Goal: Task Accomplishment & Management: Complete application form

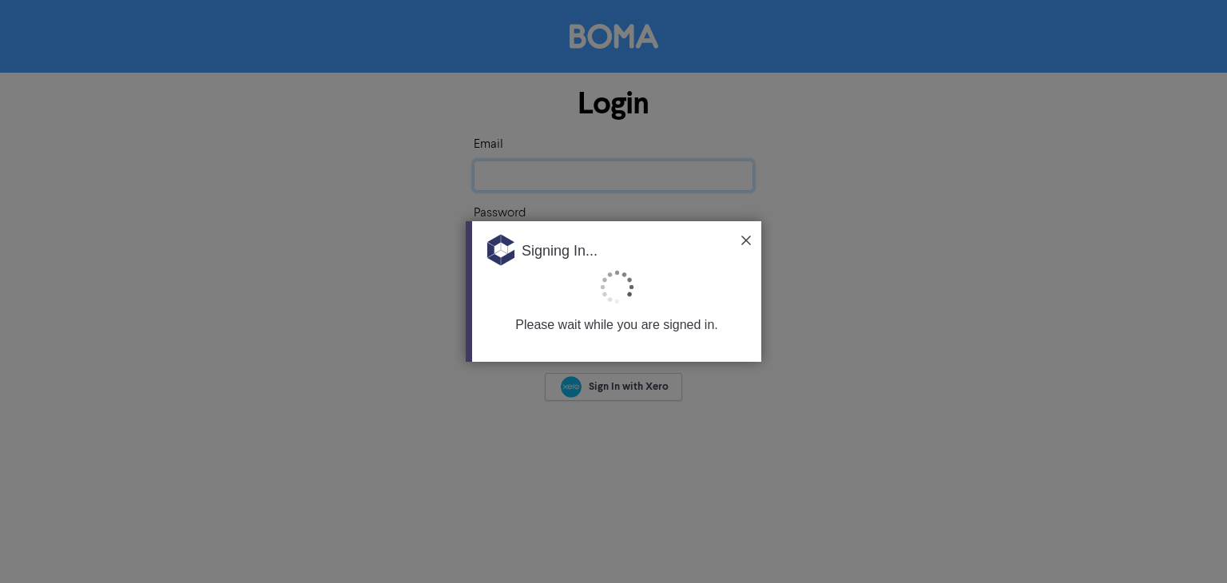
type input "[EMAIL_ADDRESS][DOMAIN_NAME]"
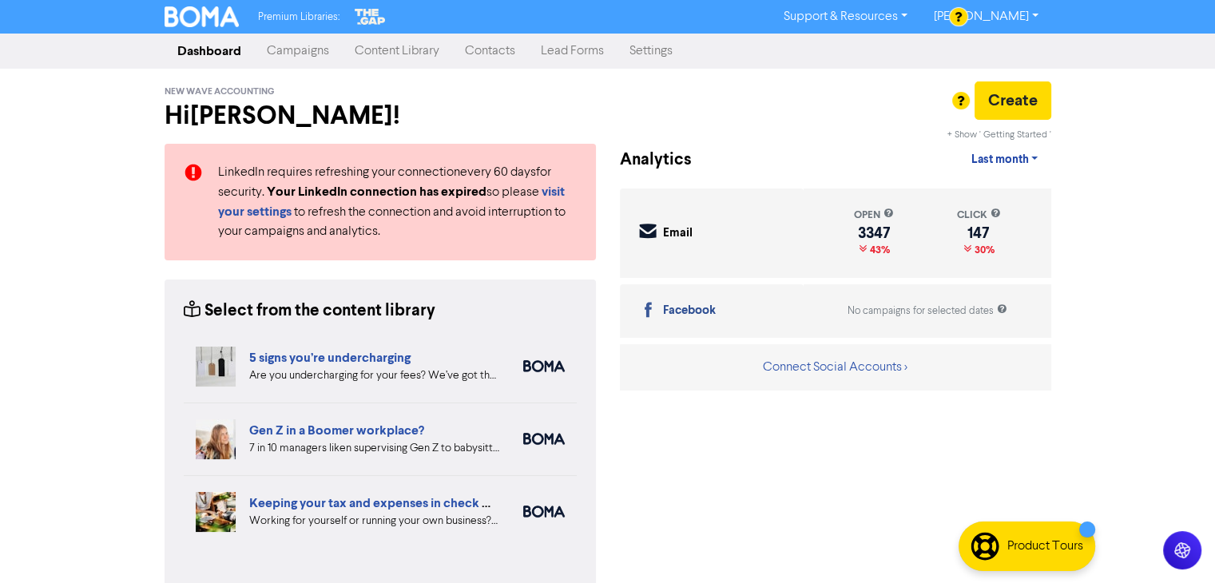
click at [485, 46] on link "Contacts" at bounding box center [490, 51] width 76 height 32
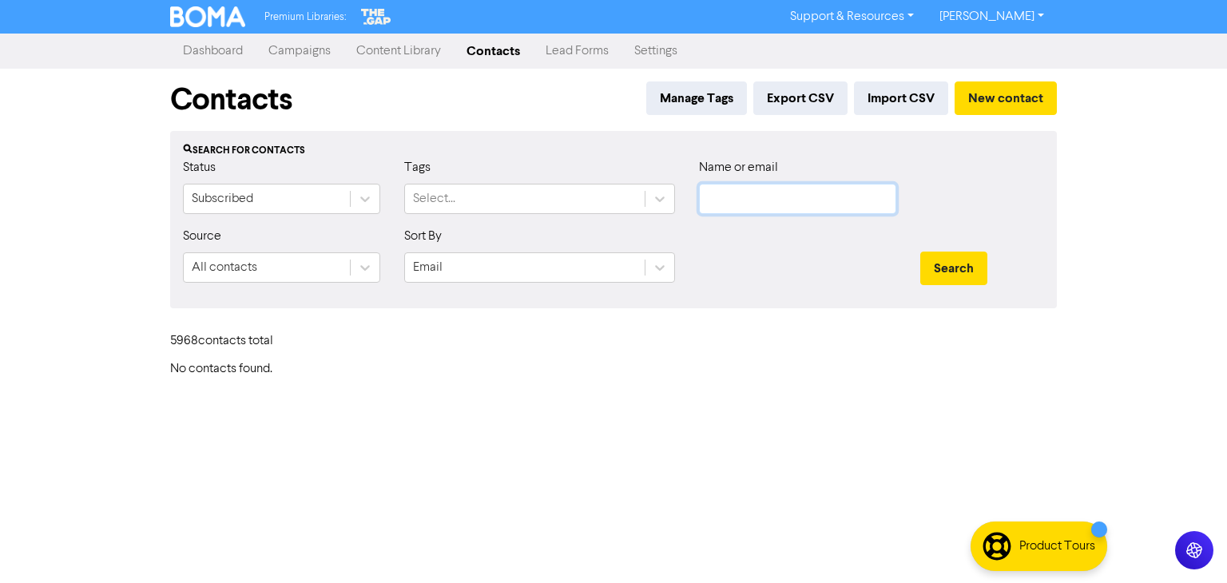
click at [786, 192] on input "text" at bounding box center [797, 199] width 197 height 30
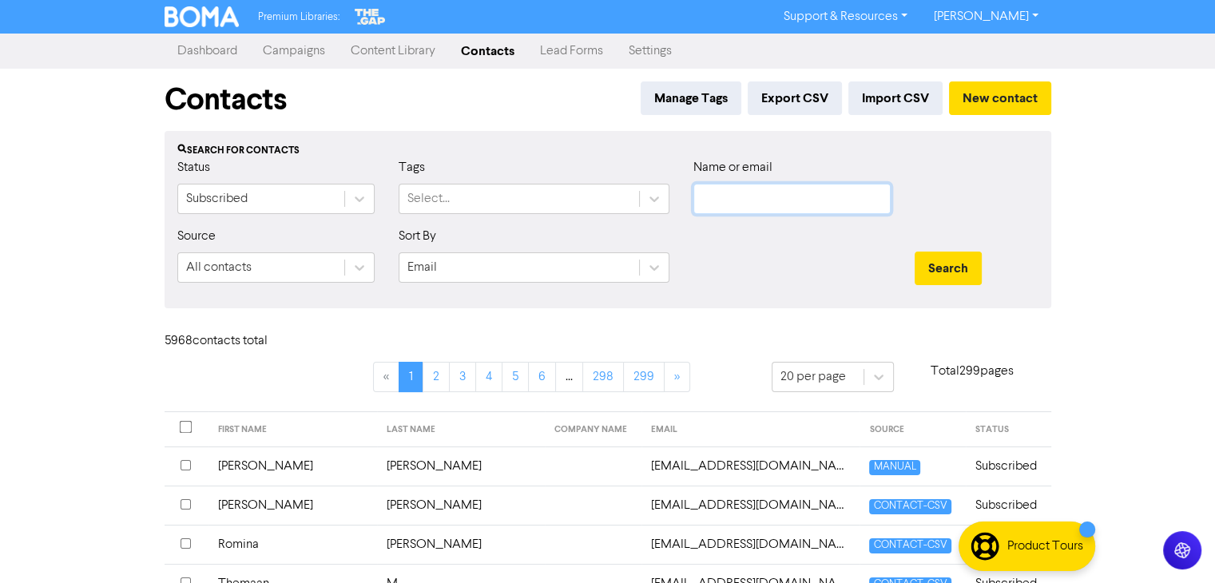
paste input "[PERSON_NAME][EMAIL_ADDRESS][DOMAIN_NAME]"
type input "[PERSON_NAME][EMAIL_ADDRESS][DOMAIN_NAME]"
click at [942, 264] on button "Search" at bounding box center [948, 269] width 67 height 34
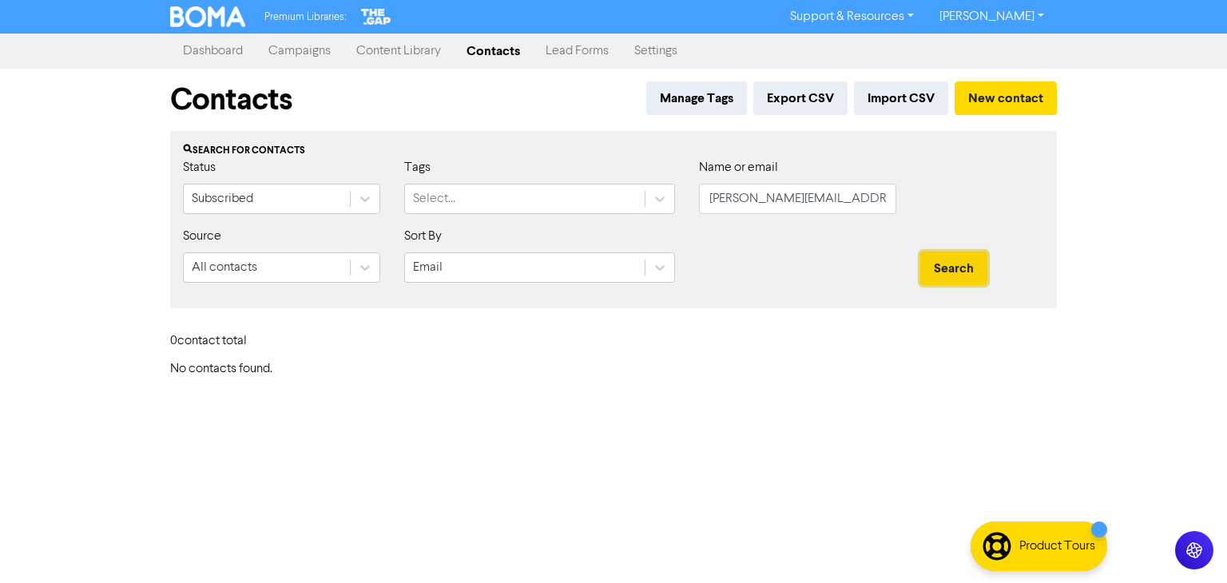
click at [946, 263] on button "Search" at bounding box center [953, 269] width 67 height 34
click at [986, 105] on button "New contact" at bounding box center [1005, 98] width 102 height 34
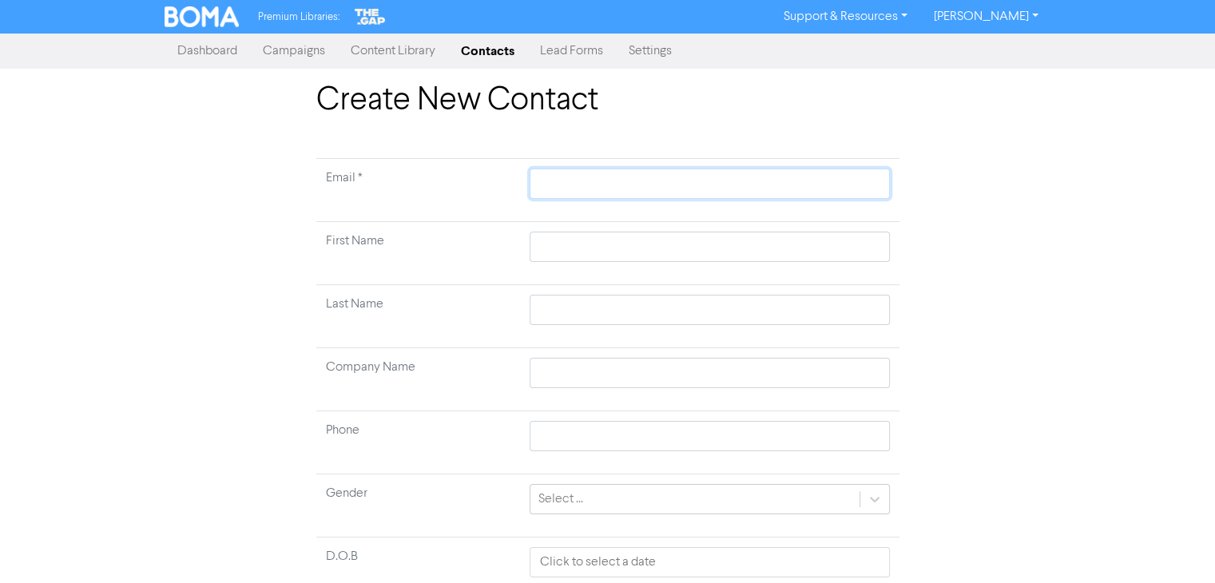
click at [651, 184] on input "text" at bounding box center [709, 184] width 359 height 30
paste input "[PERSON_NAME] [PERSON_NAME]"
type input "[PERSON_NAME] [PERSON_NAME]"
click at [581, 247] on td at bounding box center [709, 253] width 379 height 63
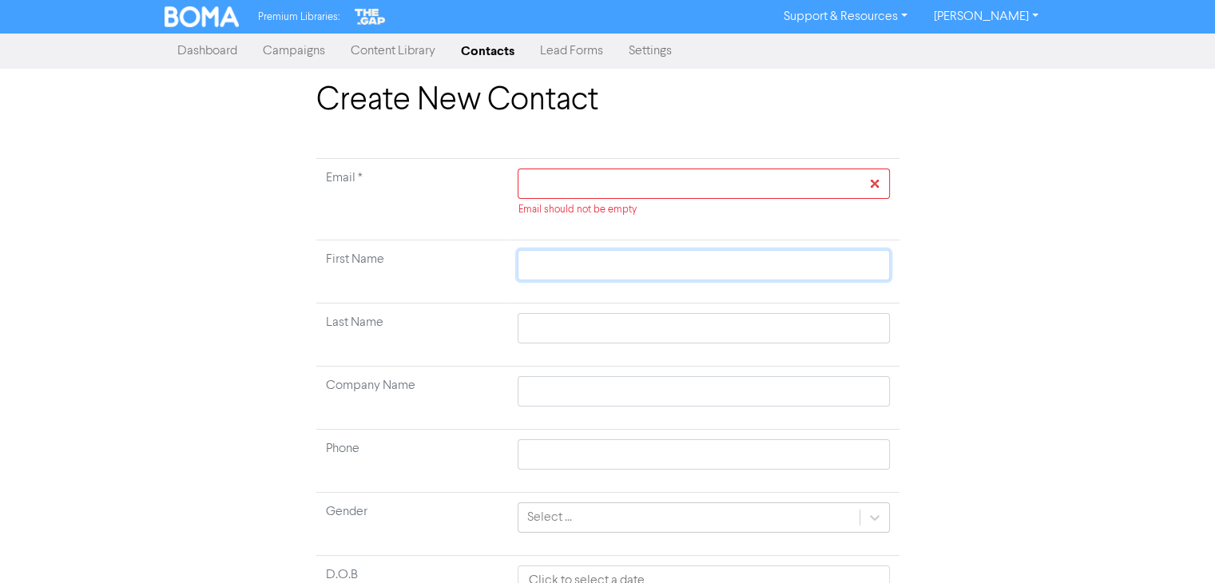
paste input "[PERSON_NAME] [PERSON_NAME]"
type input "[PERSON_NAME] [PERSON_NAME]"
drag, startPoint x: 609, startPoint y: 266, endPoint x: 586, endPoint y: 266, distance: 23.2
click at [586, 266] on input "[PERSON_NAME] [PERSON_NAME]" at bounding box center [703, 265] width 371 height 30
type input "[PERSON_NAME]"
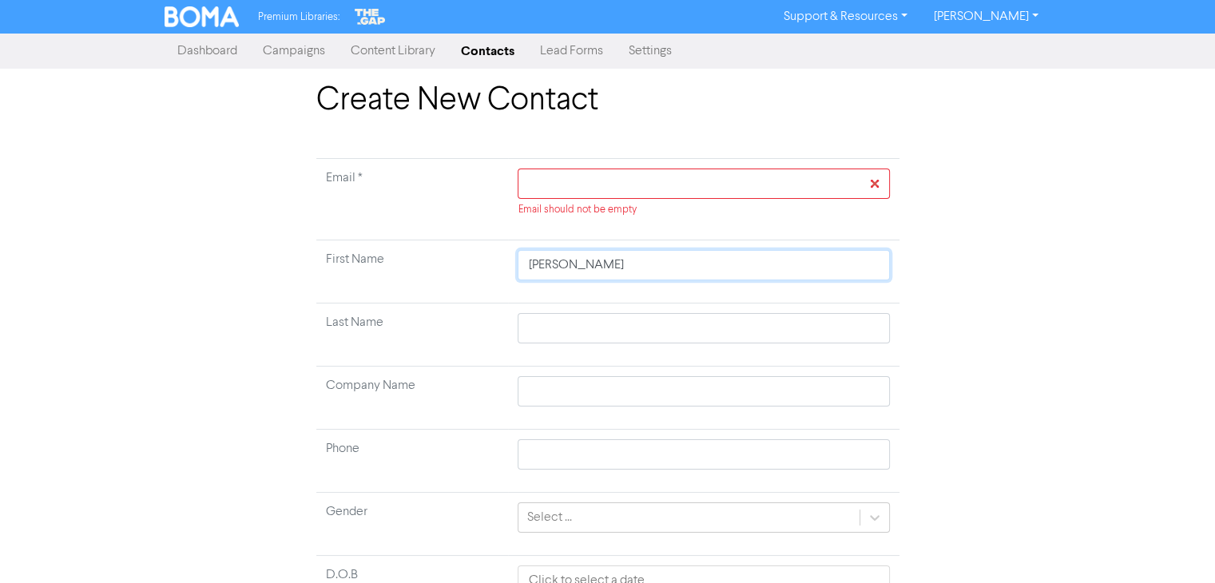
drag, startPoint x: 586, startPoint y: 266, endPoint x: 621, endPoint y: 267, distance: 34.4
click at [621, 267] on input "[PERSON_NAME]" at bounding box center [703, 265] width 371 height 30
type input "[PERSON_NAME]"
click at [559, 335] on input "text" at bounding box center [703, 328] width 371 height 30
paste input "[PERSON_NAME]"
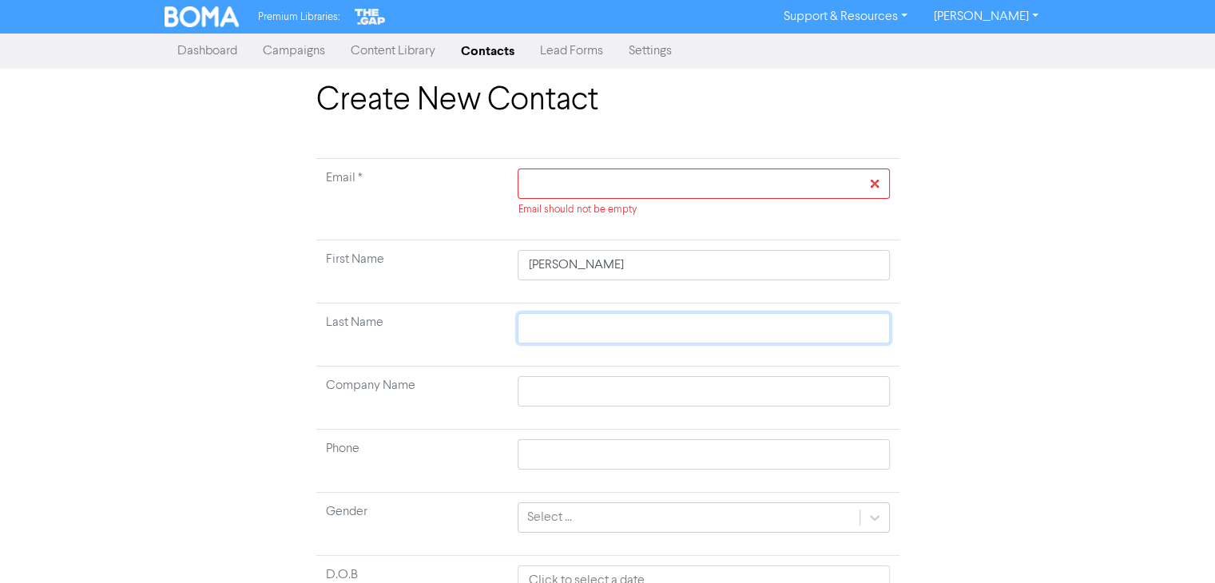
type input "[PERSON_NAME]"
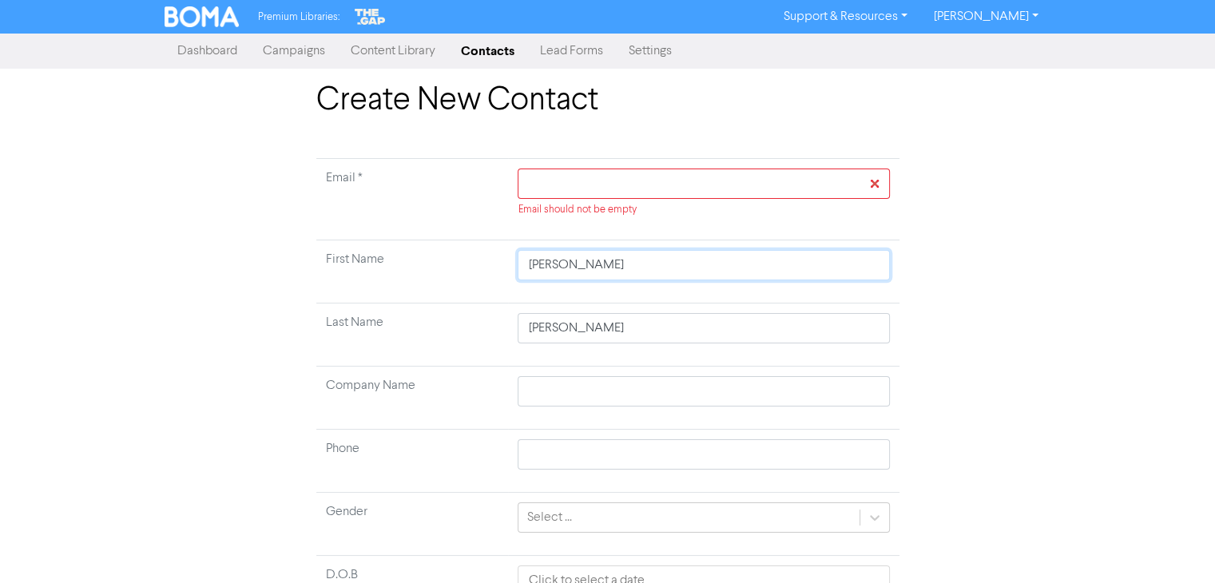
drag, startPoint x: 626, startPoint y: 264, endPoint x: 585, endPoint y: 266, distance: 40.8
click at [585, 266] on input "[PERSON_NAME]" at bounding box center [703, 265] width 371 height 30
type input "[PERSON_NAME]"
click at [628, 180] on input "text" at bounding box center [703, 184] width 371 height 30
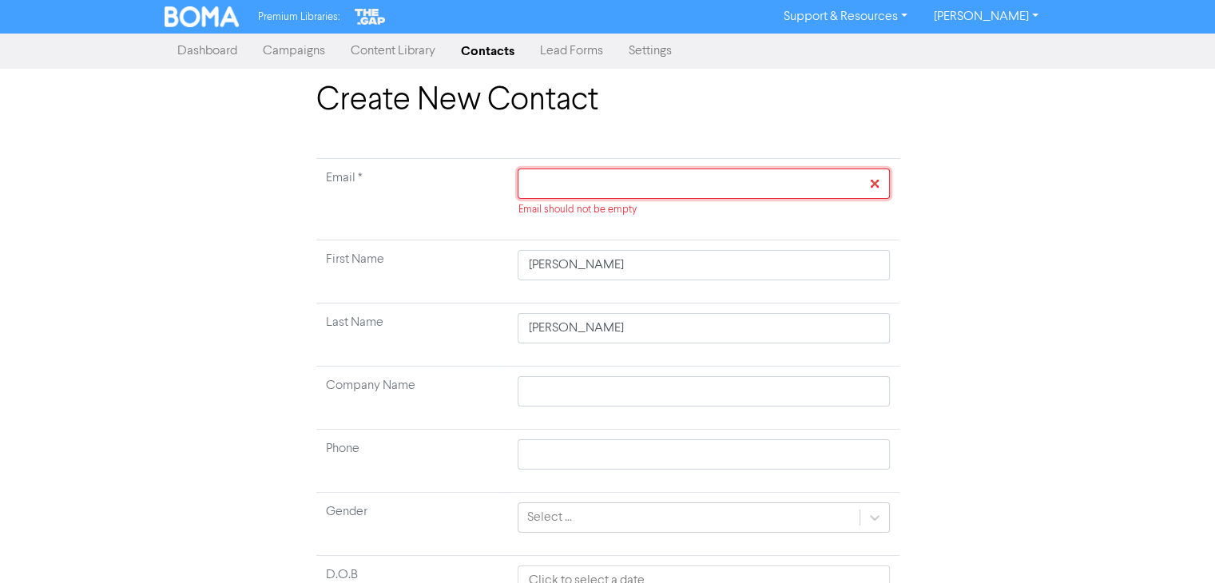
paste input "[PERSON_NAME][EMAIL_ADDRESS][DOMAIN_NAME]"
type input "[PERSON_NAME][EMAIL_ADDRESS][DOMAIN_NAME]"
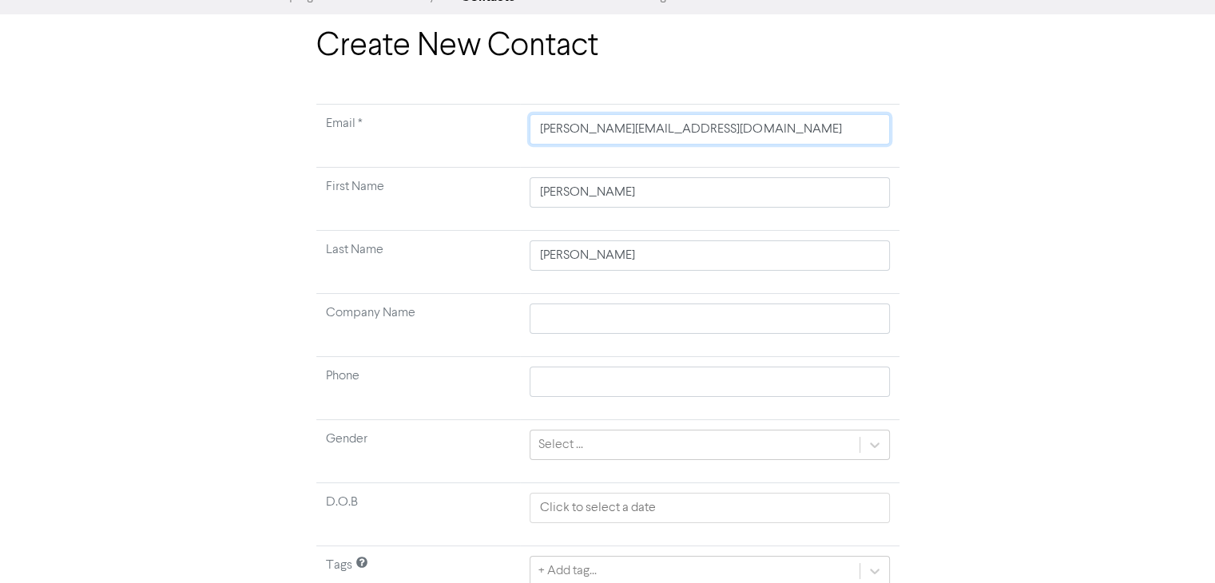
scroll to position [125, 0]
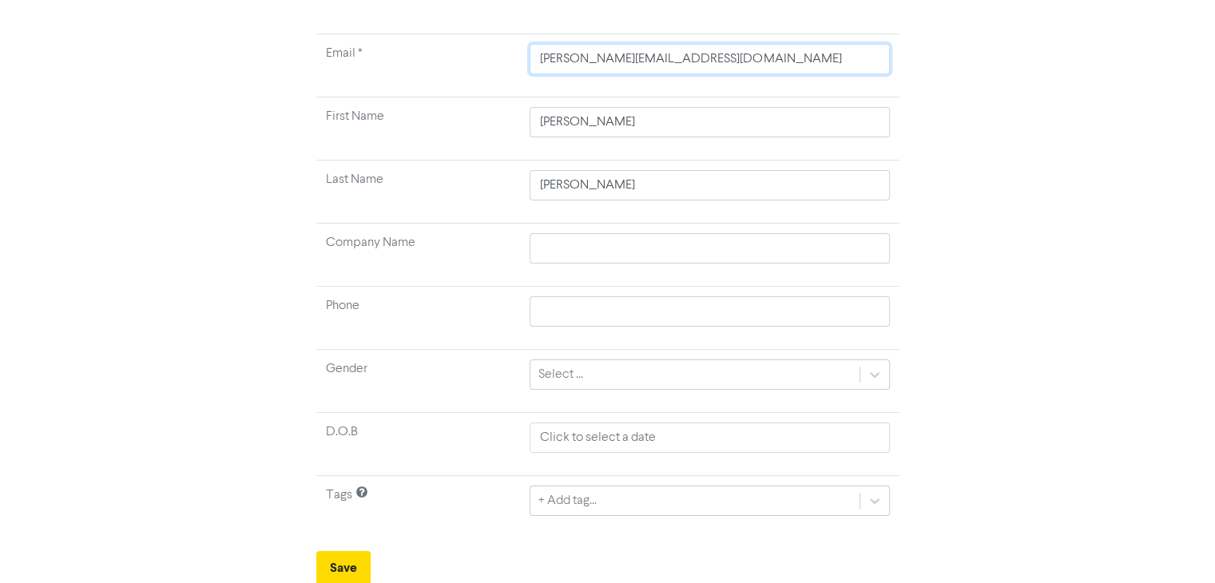
type input "[PERSON_NAME][EMAIL_ADDRESS][DOMAIN_NAME]"
click at [863, 502] on div "+ Add tag..." at bounding box center [709, 499] width 359 height 30
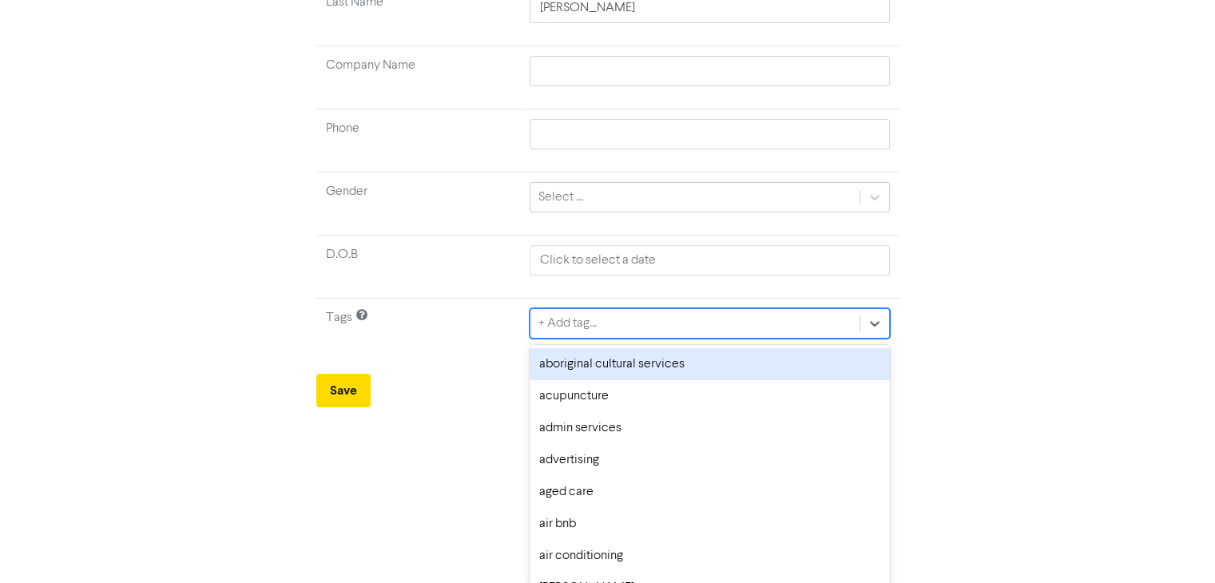
scroll to position [125, 0]
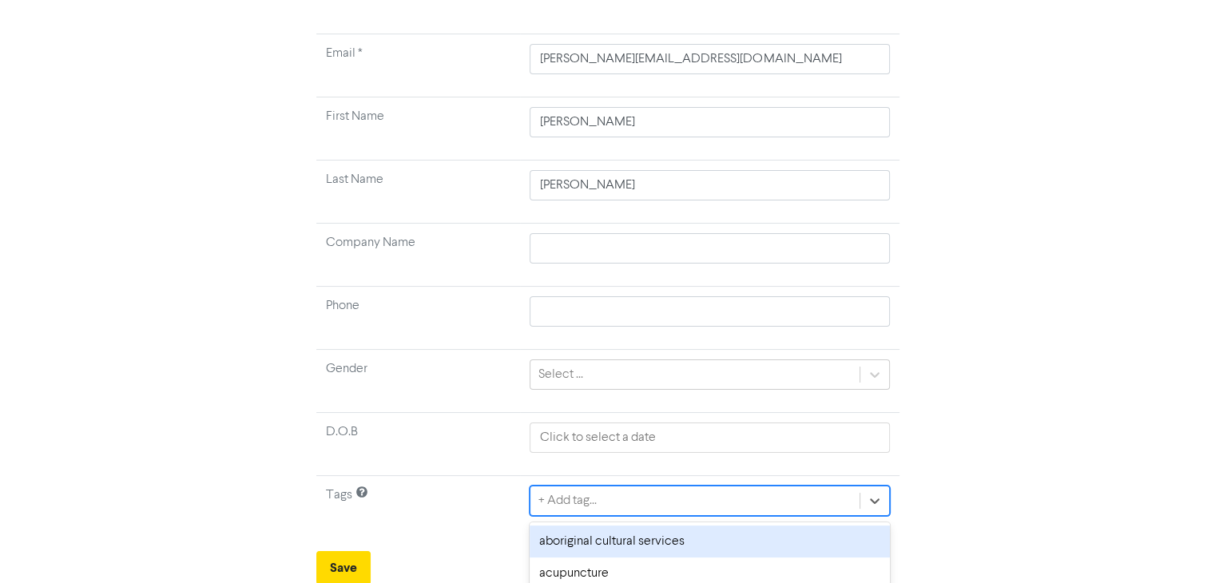
click at [637, 320] on tbody "Email * [PERSON_NAME][EMAIL_ADDRESS][DOMAIN_NAME] First Name [PERSON_NAME] Last…" at bounding box center [607, 286] width 583 height 505
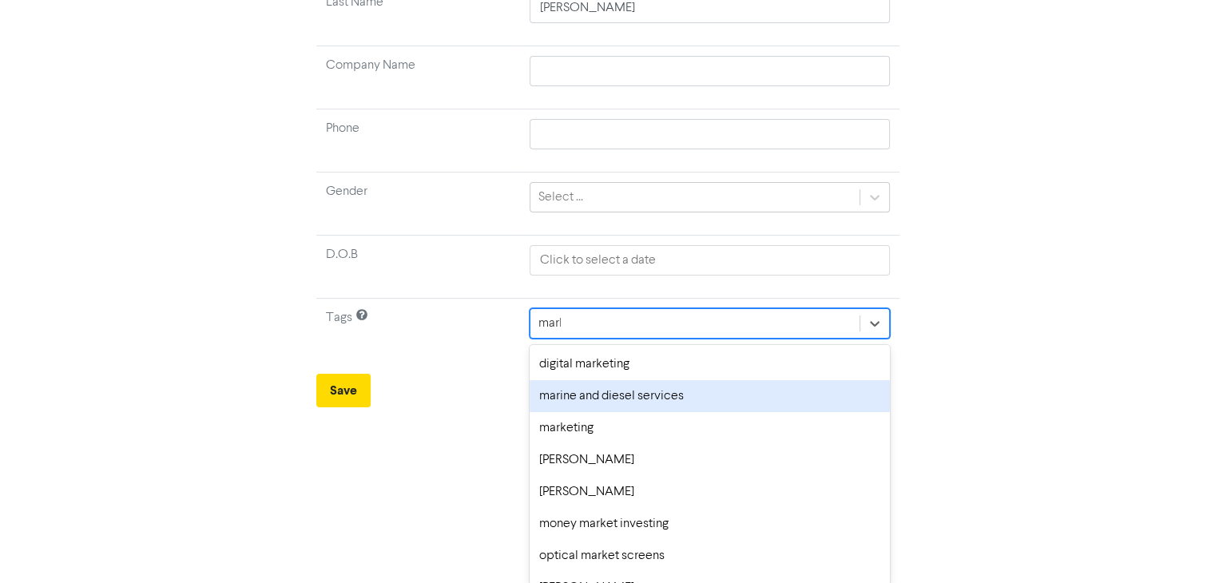
scroll to position [165, 0]
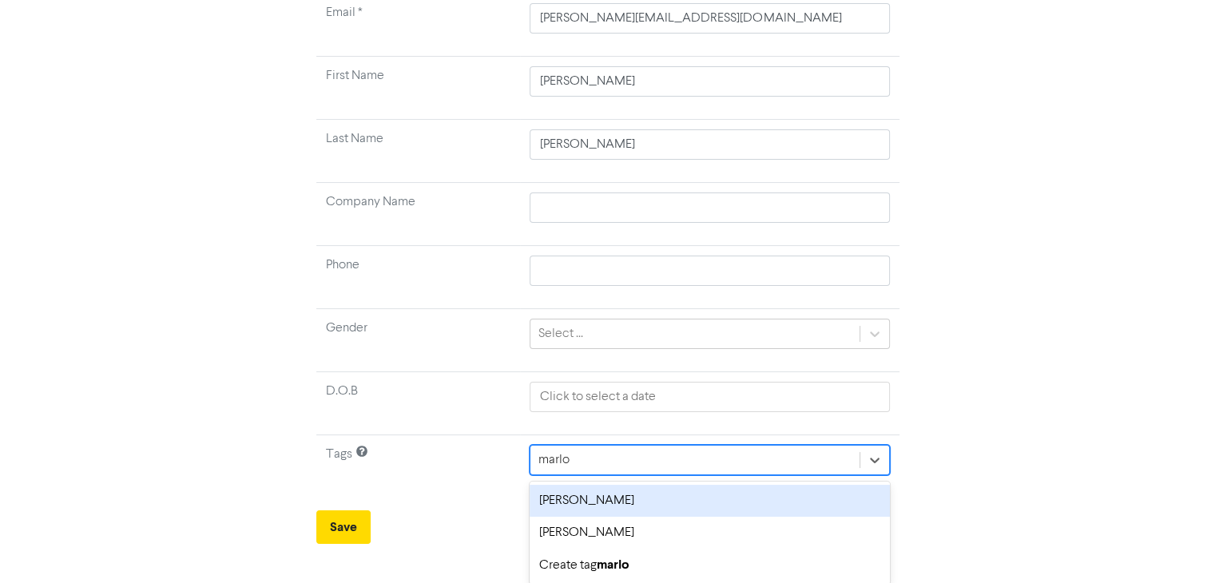
type input "[PERSON_NAME]"
click at [652, 495] on div "[PERSON_NAME]" at bounding box center [709, 501] width 359 height 32
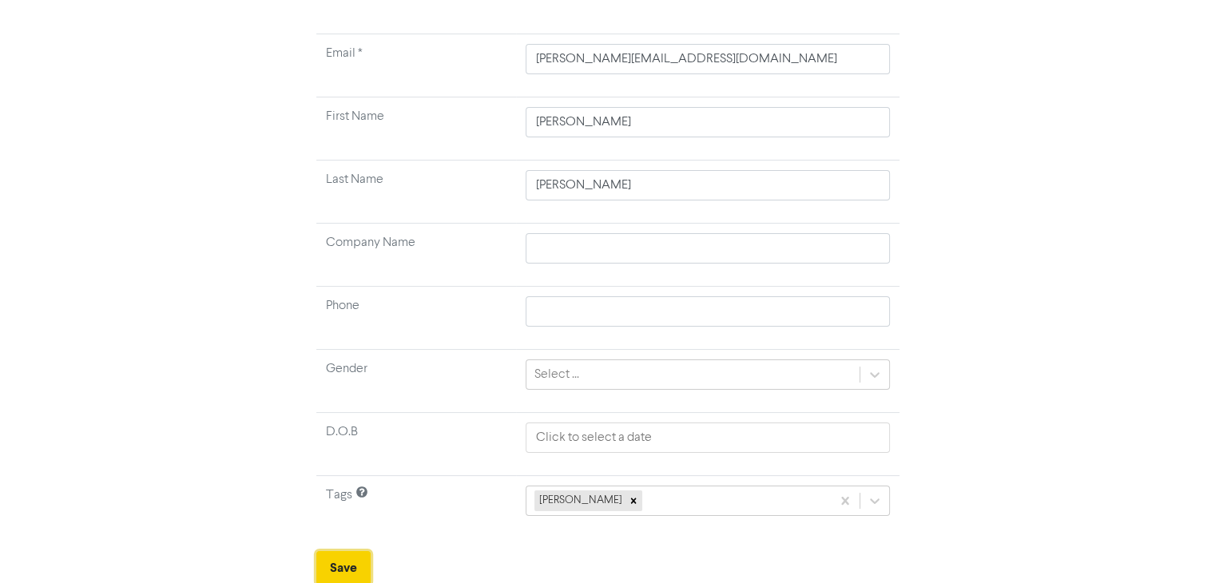
click at [351, 557] on button "Save" at bounding box center [343, 568] width 54 height 34
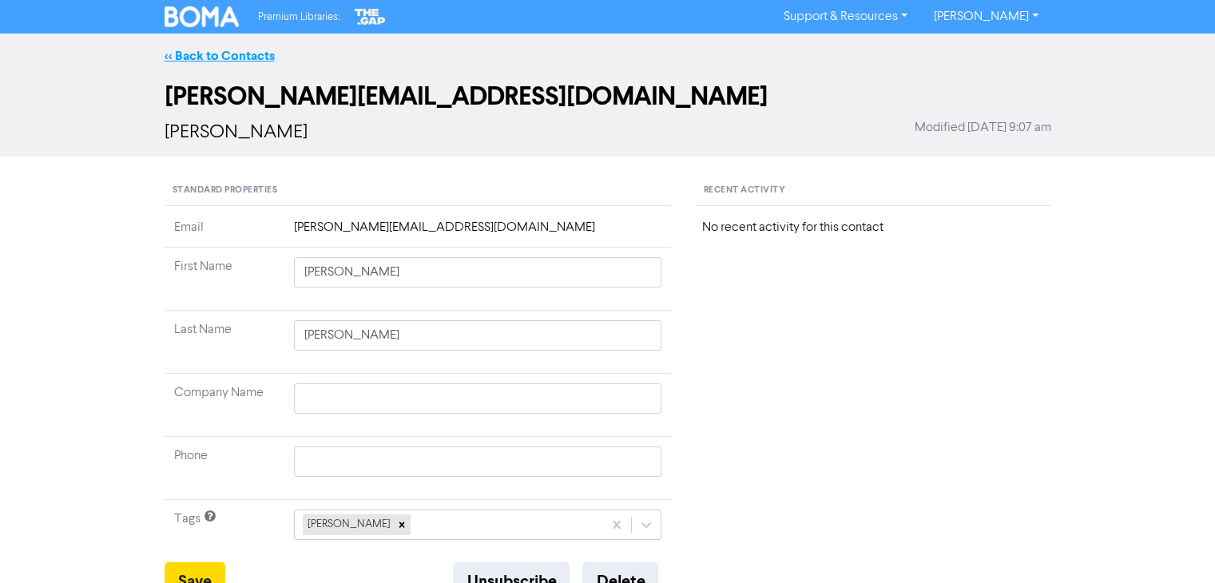
click at [245, 51] on link "<< Back to Contacts" at bounding box center [220, 56] width 110 height 16
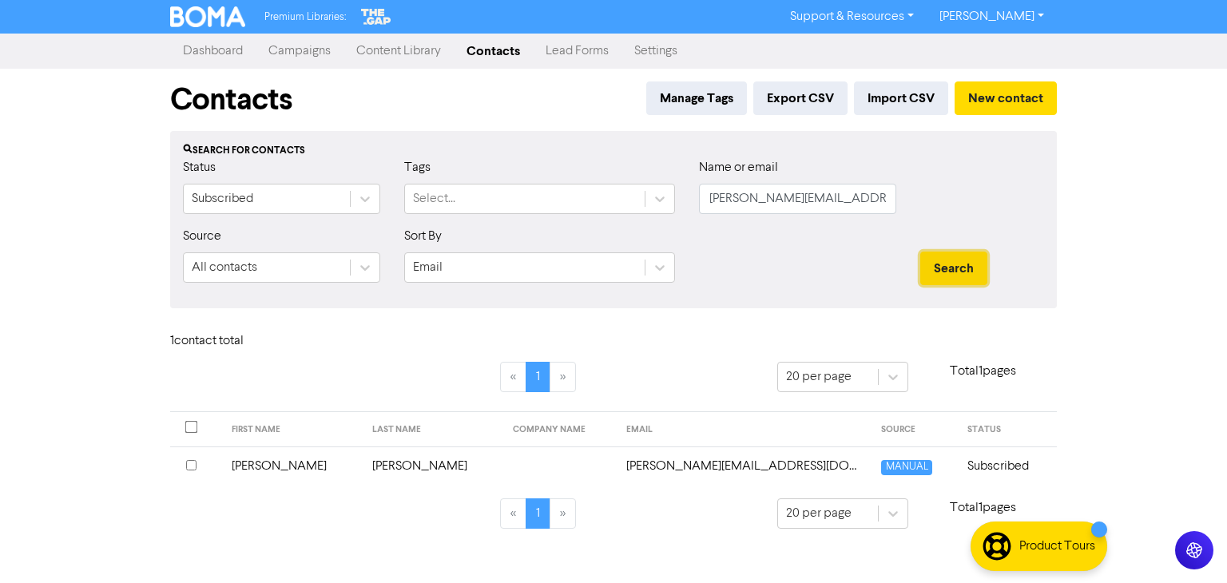
click at [951, 269] on button "Search" at bounding box center [953, 269] width 67 height 34
click at [272, 463] on td "[PERSON_NAME]" at bounding box center [292, 465] width 141 height 39
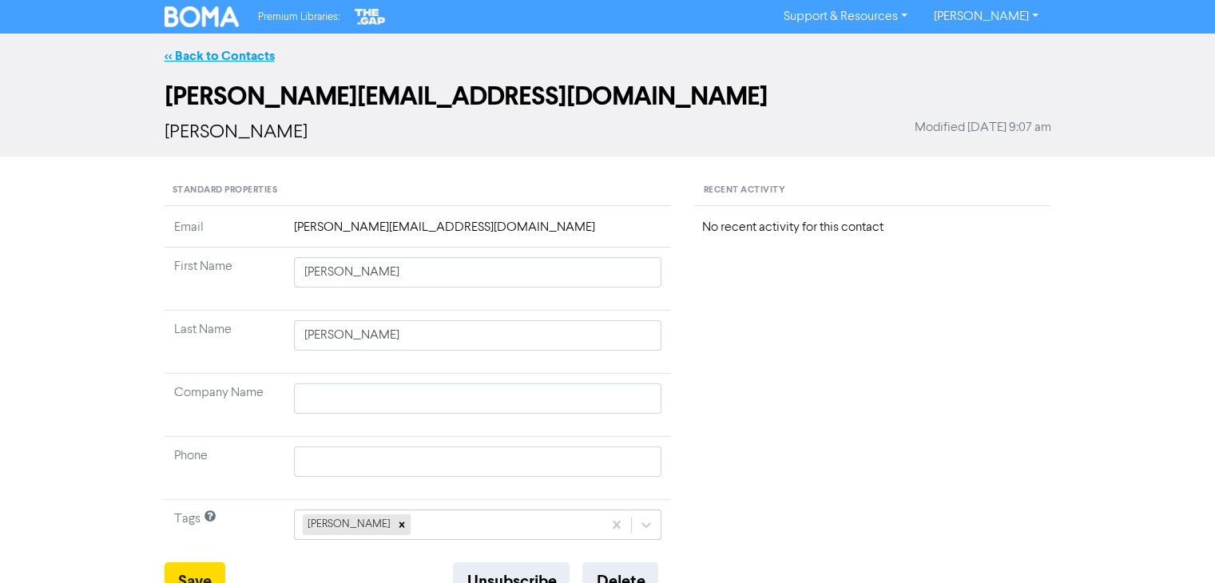
click at [224, 50] on link "<< Back to Contacts" at bounding box center [220, 56] width 110 height 16
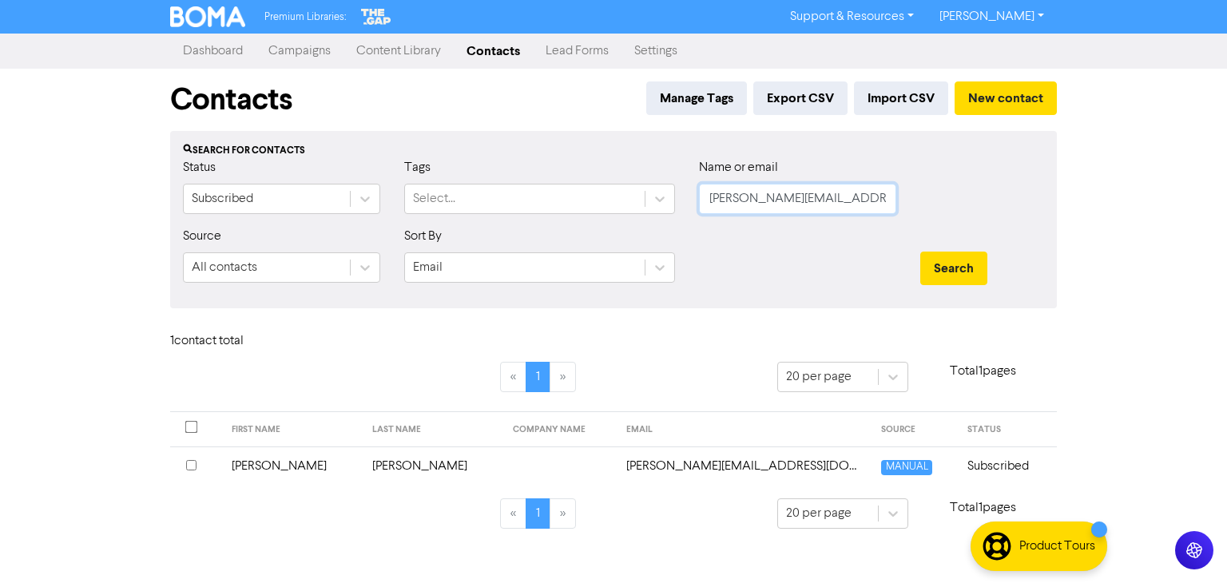
drag, startPoint x: 888, startPoint y: 200, endPoint x: 712, endPoint y: 228, distance: 178.8
click at [712, 228] on form "Status Subscribed Tags Select... Name or email [PERSON_NAME][EMAIL_ADDRESS][DOM…" at bounding box center [613, 226] width 861 height 137
type input "[DOMAIN_NAME]"
drag, startPoint x: 733, startPoint y: 199, endPoint x: 669, endPoint y: 202, distance: 64.8
click at [671, 204] on div "Status Subscribed Tags Select... Name or email [DOMAIN_NAME]" at bounding box center [613, 192] width 885 height 69
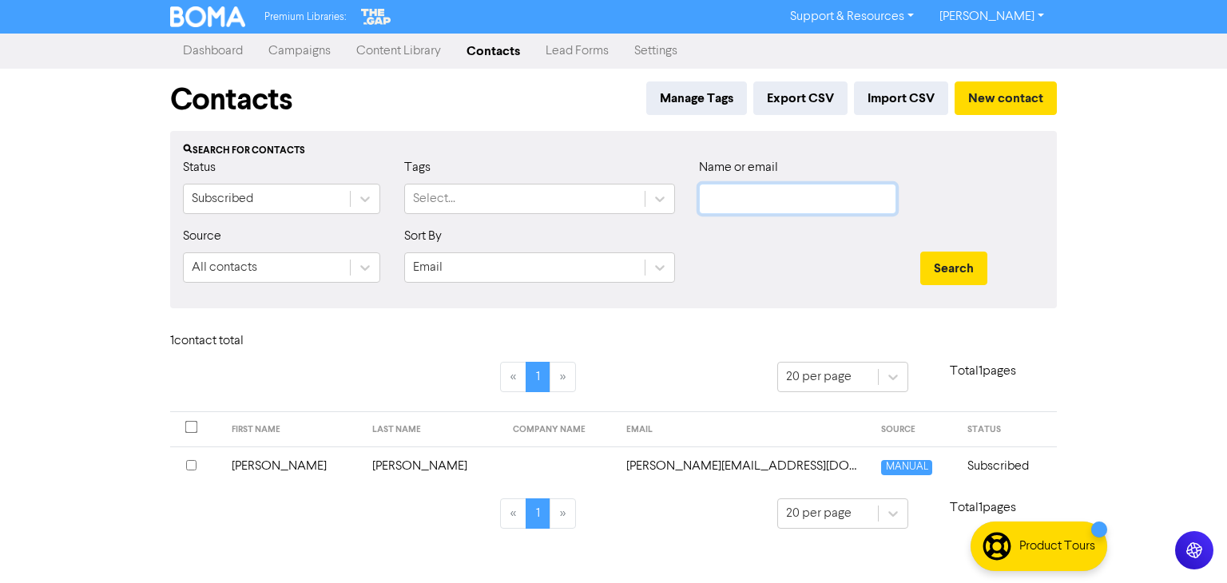
paste input "Brit Badenoch"
click at [961, 272] on button "Search" at bounding box center [953, 269] width 67 height 34
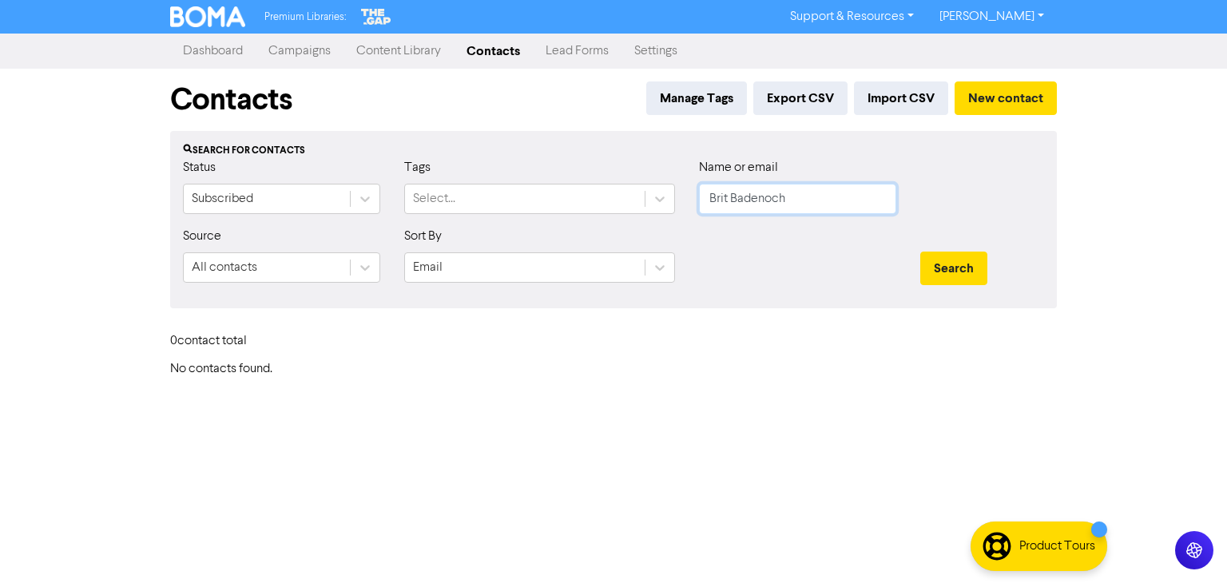
click at [732, 201] on input "Brit Badenoch" at bounding box center [797, 199] width 197 height 30
type input "Badenoch"
click at [959, 263] on button "Search" at bounding box center [953, 269] width 67 height 34
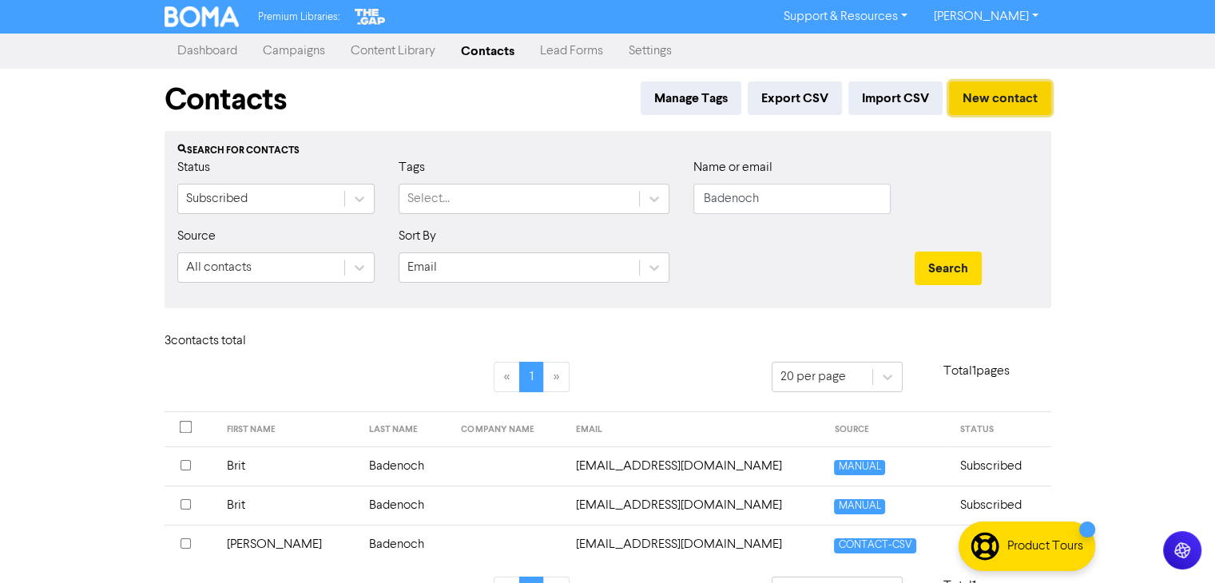
click at [1003, 100] on button "New contact" at bounding box center [1000, 98] width 102 height 34
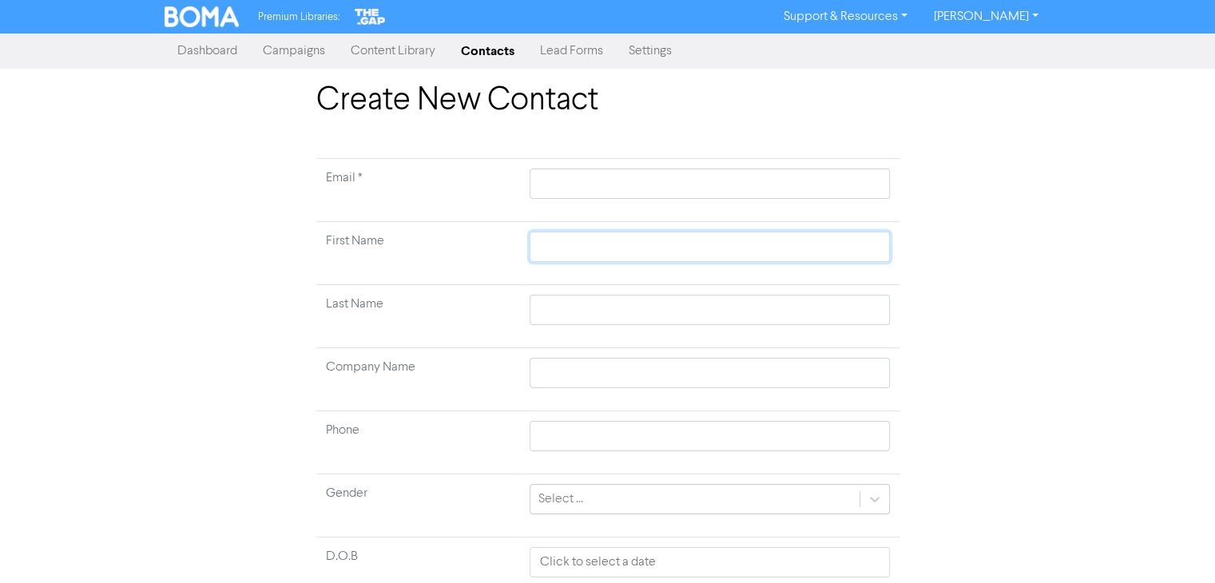
click at [581, 241] on input "text" at bounding box center [709, 247] width 359 height 30
paste input "Baden Civil"
type input "Baden Civil"
drag, startPoint x: 576, startPoint y: 247, endPoint x: 632, endPoint y: 247, distance: 55.9
click at [632, 247] on input "Baden Civil" at bounding box center [709, 247] width 359 height 30
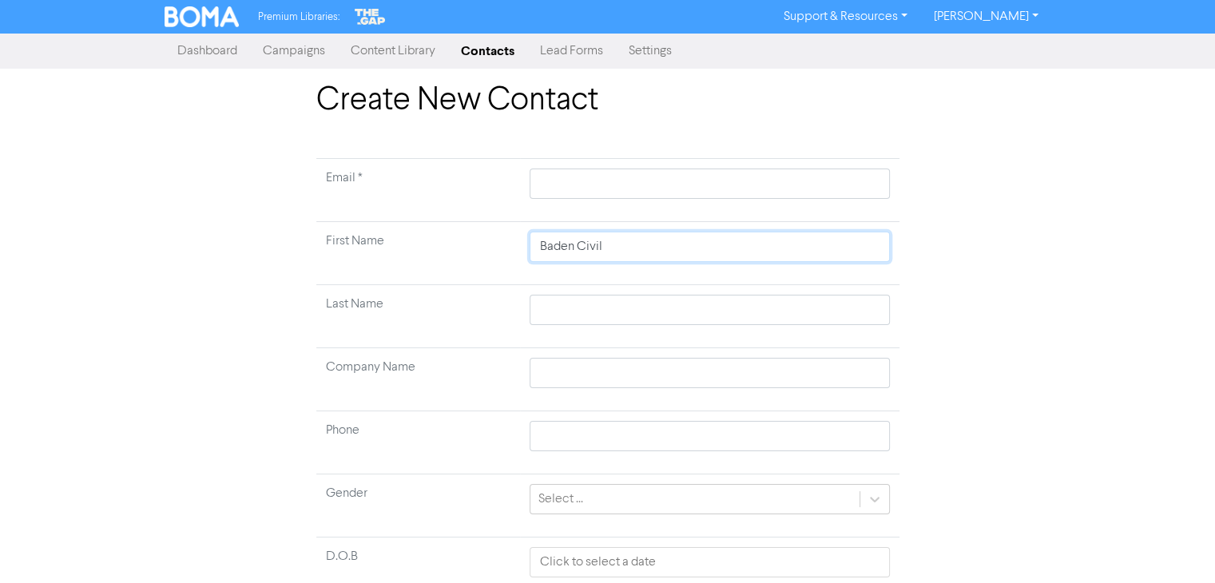
type input "Baden Civil"
click at [563, 317] on input "text" at bounding box center [709, 310] width 359 height 30
paste input "Civil"
type input "Civil"
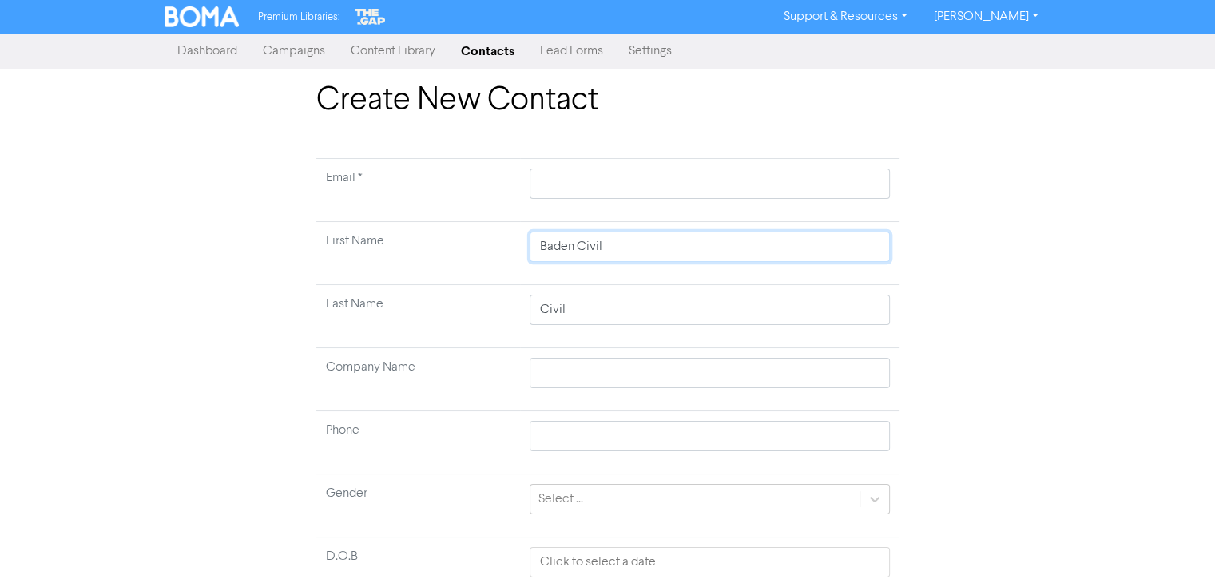
drag, startPoint x: 612, startPoint y: 244, endPoint x: 578, endPoint y: 244, distance: 33.5
click at [578, 244] on input "Baden Civil" at bounding box center [709, 247] width 359 height 30
type input "Baden"
click at [586, 185] on input "text" at bounding box center [709, 184] width 359 height 30
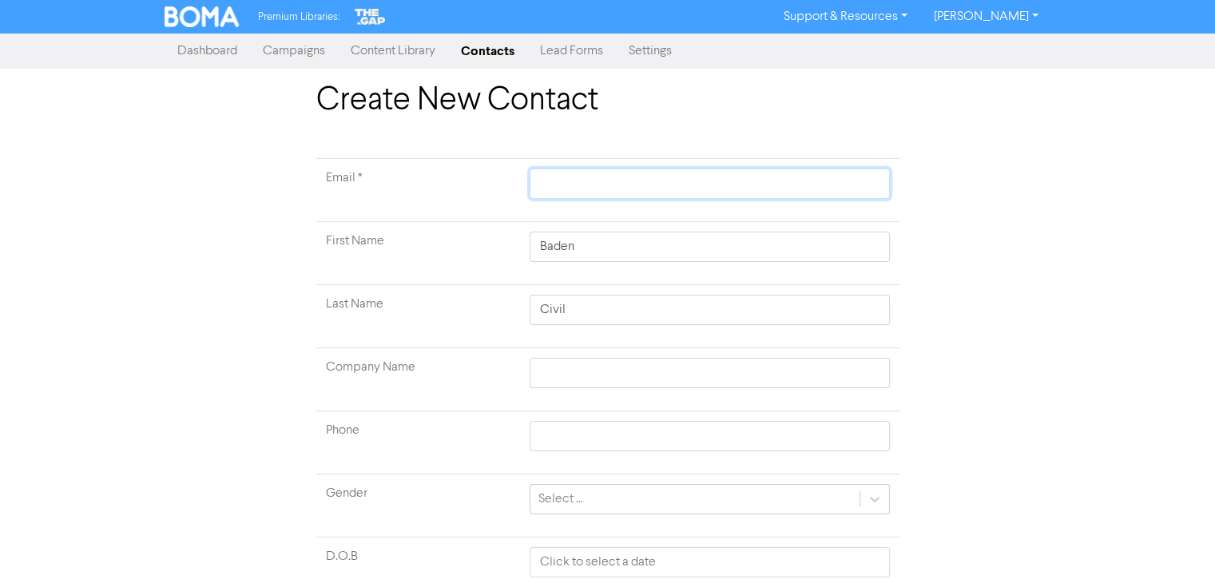
paste input "[PERSON_NAME][EMAIL_ADDRESS][DOMAIN_NAME]"
type input "[PERSON_NAME][EMAIL_ADDRESS][DOMAIN_NAME]"
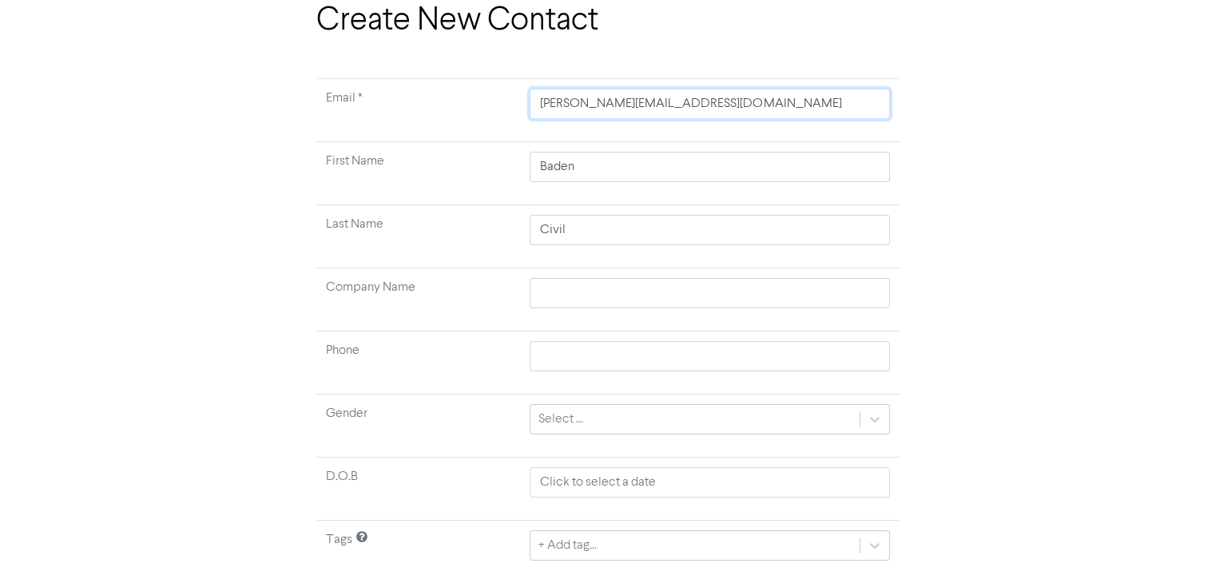
type input "[PERSON_NAME][EMAIL_ADDRESS][DOMAIN_NAME]"
click at [627, 168] on input "Baden" at bounding box center [709, 167] width 359 height 30
type input "Baden"
type input "B"
drag, startPoint x: 588, startPoint y: 228, endPoint x: 553, endPoint y: 236, distance: 35.9
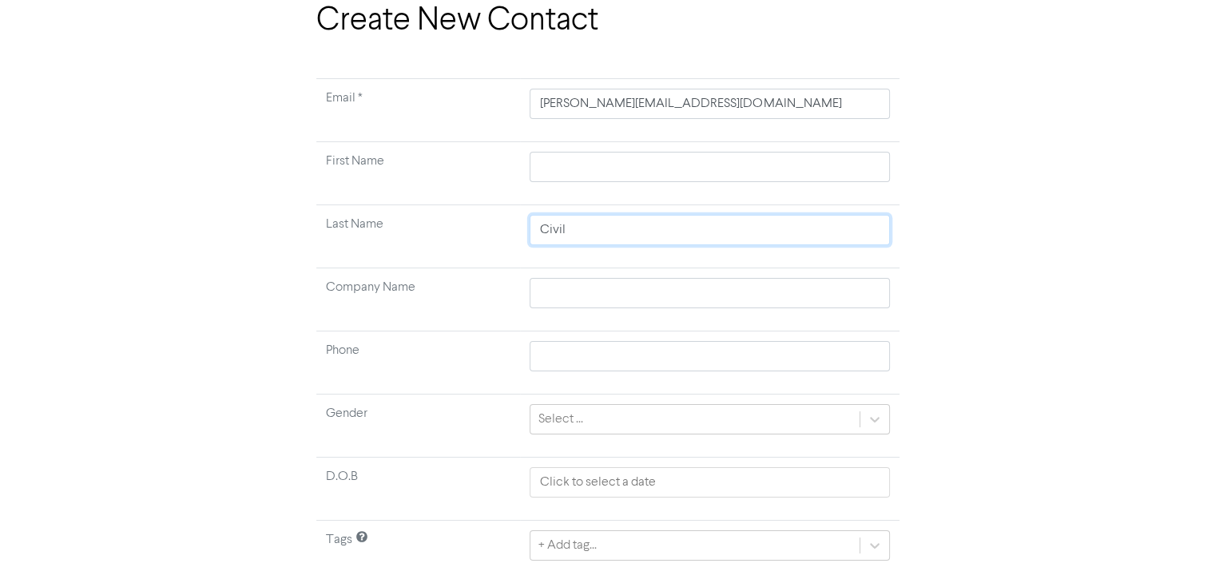
click at [553, 236] on input "Civil" at bounding box center [709, 230] width 359 height 30
type input "Ci"
type input "C"
paste input "[PERSON_NAME]"
type input "[PERSON_NAME]"
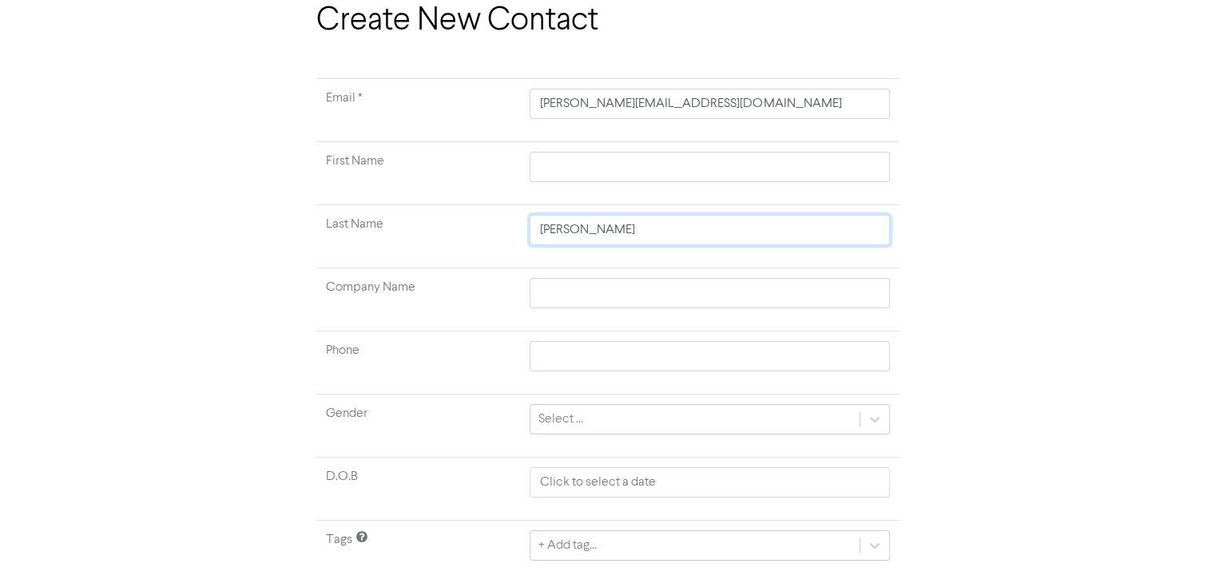
type input "[PERSON_NAME]"
click at [561, 169] on input "text" at bounding box center [709, 167] width 359 height 30
paste input "[PERSON_NAME]"
type input "[PERSON_NAME]"
drag, startPoint x: 572, startPoint y: 164, endPoint x: 619, endPoint y: 166, distance: 47.2
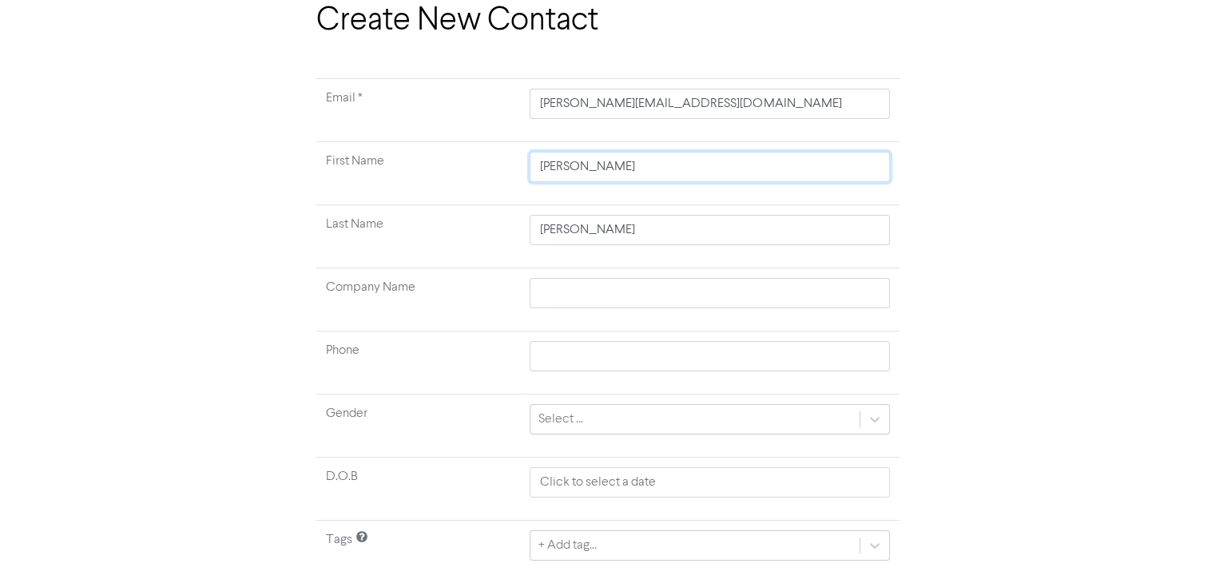
click at [619, 166] on input "[PERSON_NAME]" at bounding box center [709, 167] width 359 height 30
type input "[PERSON_NAME]"
drag, startPoint x: 569, startPoint y: 229, endPoint x: 534, endPoint y: 236, distance: 35.7
click at [534, 235] on input "[PERSON_NAME]" at bounding box center [709, 230] width 359 height 30
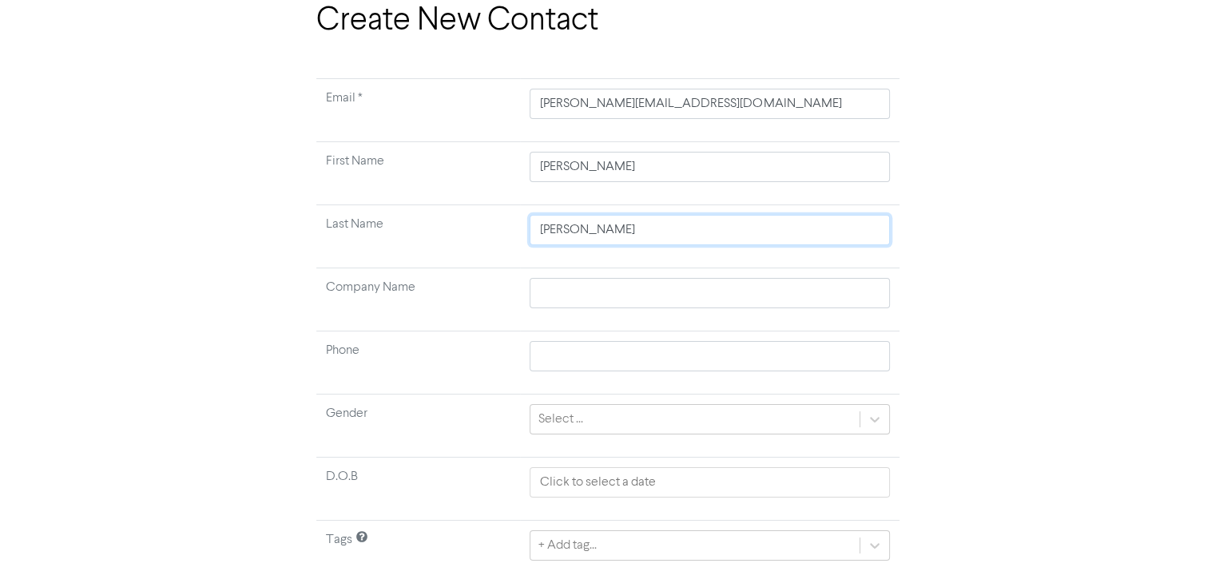
type input "[PERSON_NAME]"
click at [755, 359] on input "text" at bounding box center [709, 356] width 359 height 30
click at [986, 381] on div "Create New Contact Email * [PERSON_NAME][EMAIL_ADDRESS][DOMAIN_NAME] First Name…" at bounding box center [608, 316] width 911 height 628
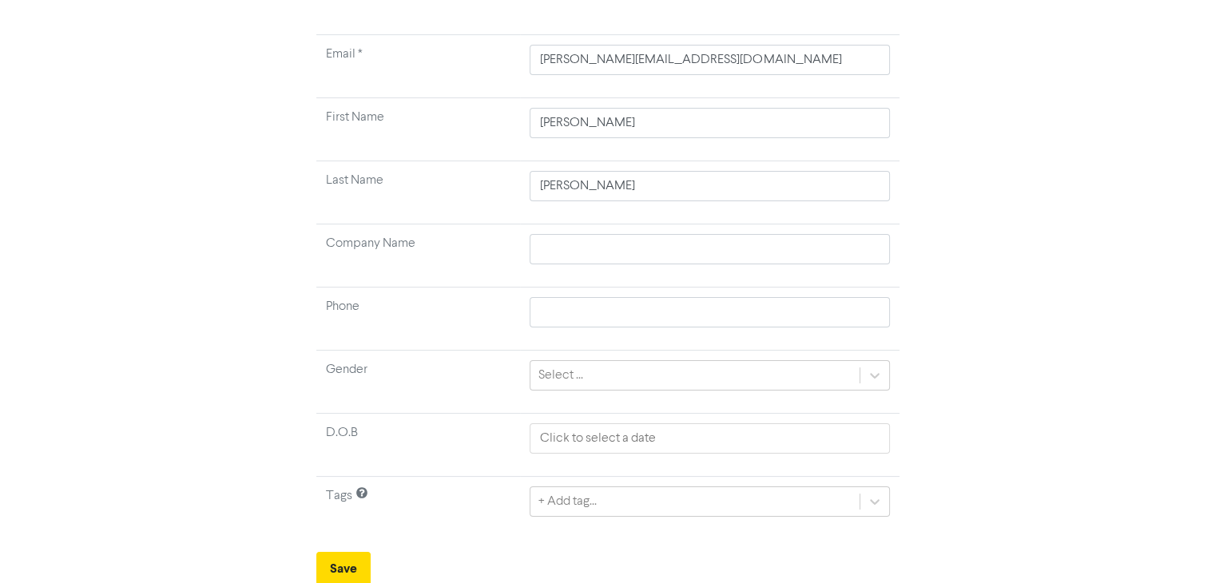
scroll to position [125, 0]
click at [347, 562] on button "Save" at bounding box center [343, 568] width 54 height 34
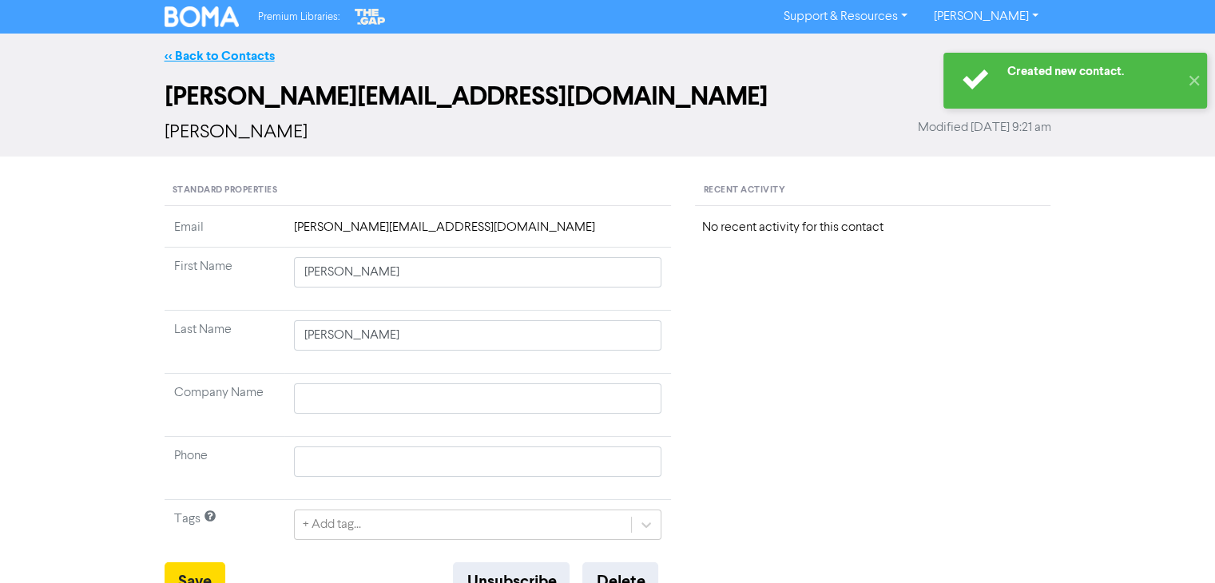
click at [224, 57] on link "<< Back to Contacts" at bounding box center [220, 56] width 110 height 16
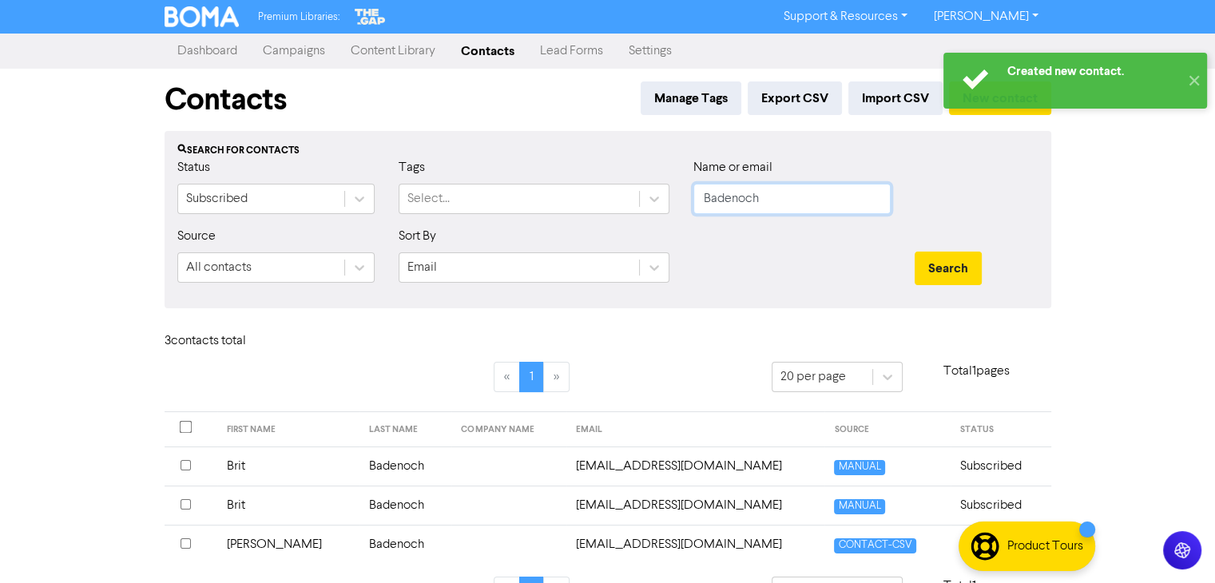
drag, startPoint x: 816, startPoint y: 197, endPoint x: 700, endPoint y: 212, distance: 117.5
click at [700, 212] on input "Badenoch" at bounding box center [791, 199] width 197 height 30
paste input "[PERSON_NAME]"
click at [965, 267] on button "Search" at bounding box center [948, 269] width 67 height 34
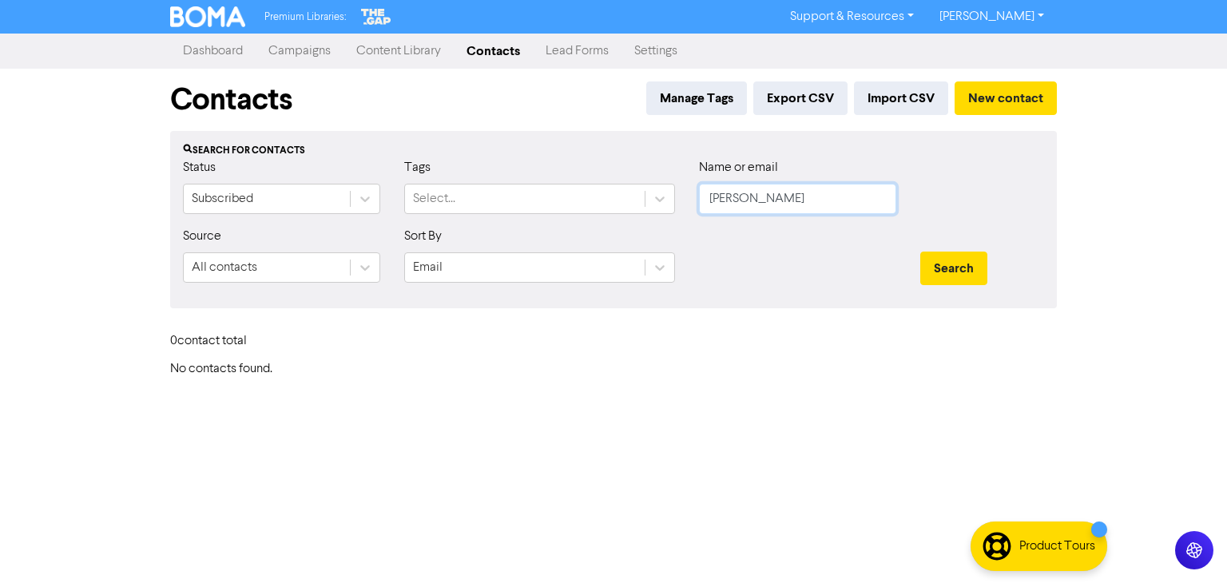
drag, startPoint x: 742, startPoint y: 200, endPoint x: 682, endPoint y: 203, distance: 60.0
click at [682, 203] on div "Status Subscribed Tags Select... Name or email [PERSON_NAME]" at bounding box center [613, 192] width 885 height 69
type input "[PERSON_NAME]"
click at [949, 262] on button "Search" at bounding box center [953, 269] width 67 height 34
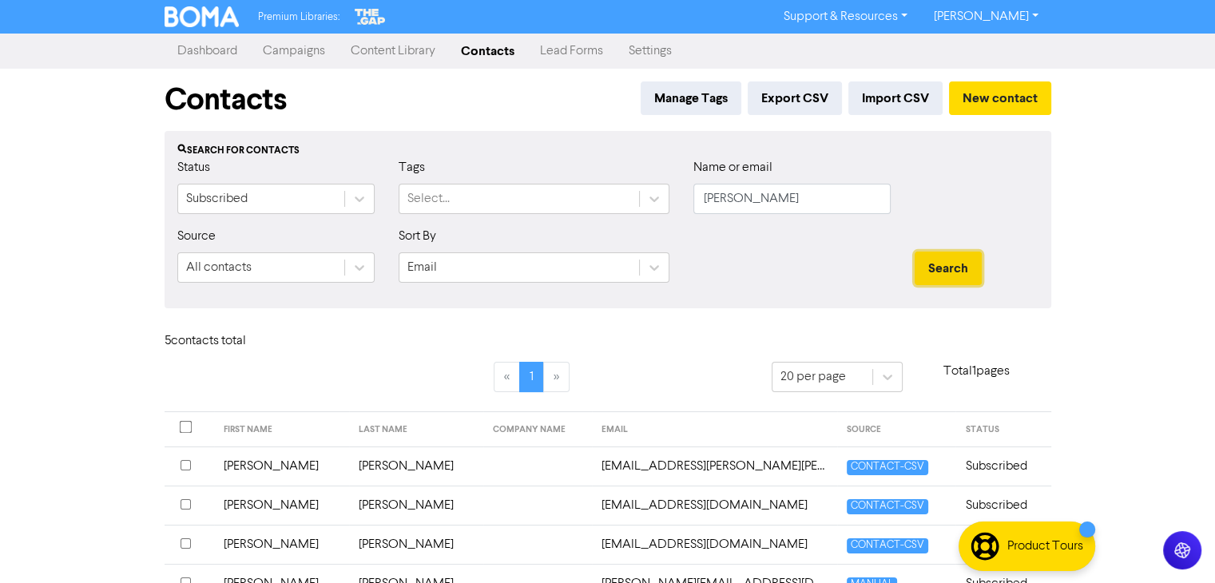
click at [948, 271] on button "Search" at bounding box center [948, 269] width 67 height 34
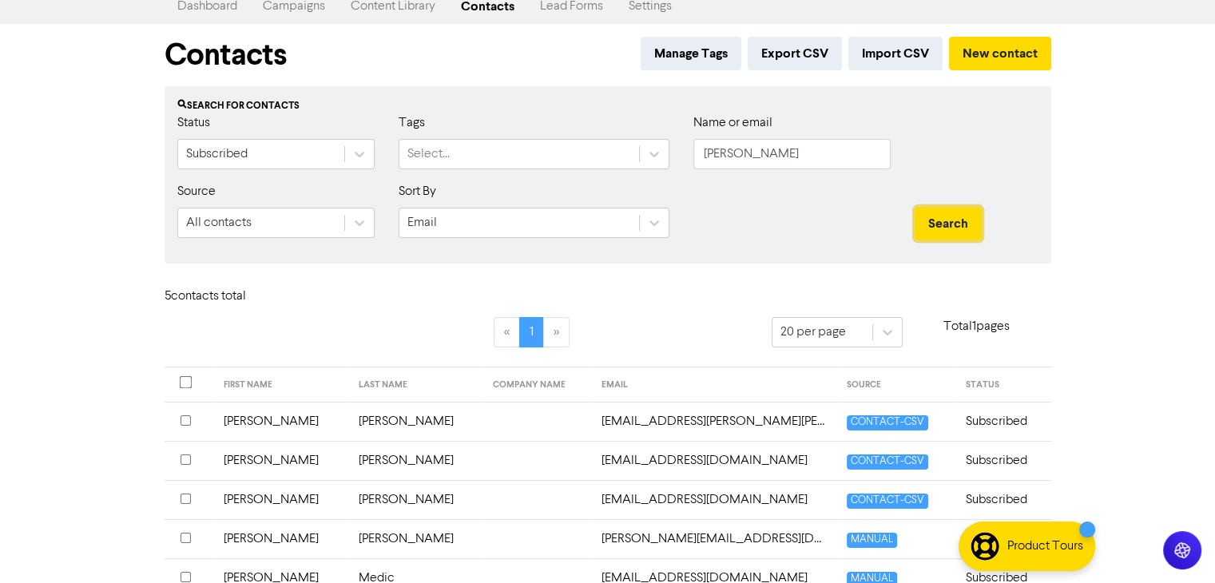
scroll to position [80, 0]
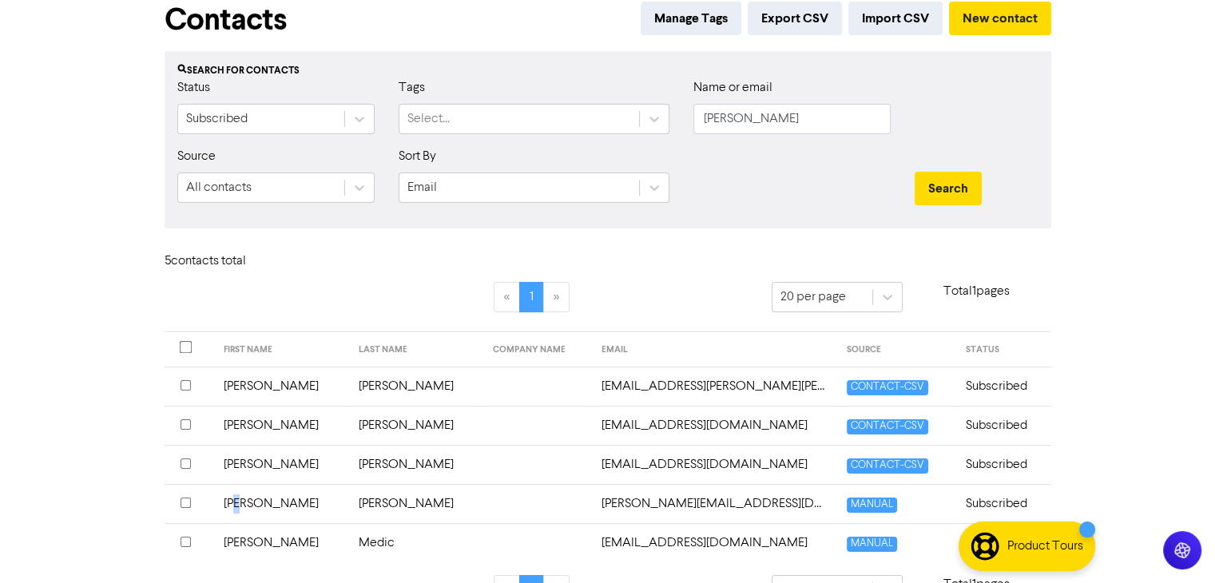
click at [249, 498] on td "[PERSON_NAME]" at bounding box center [281, 503] width 135 height 39
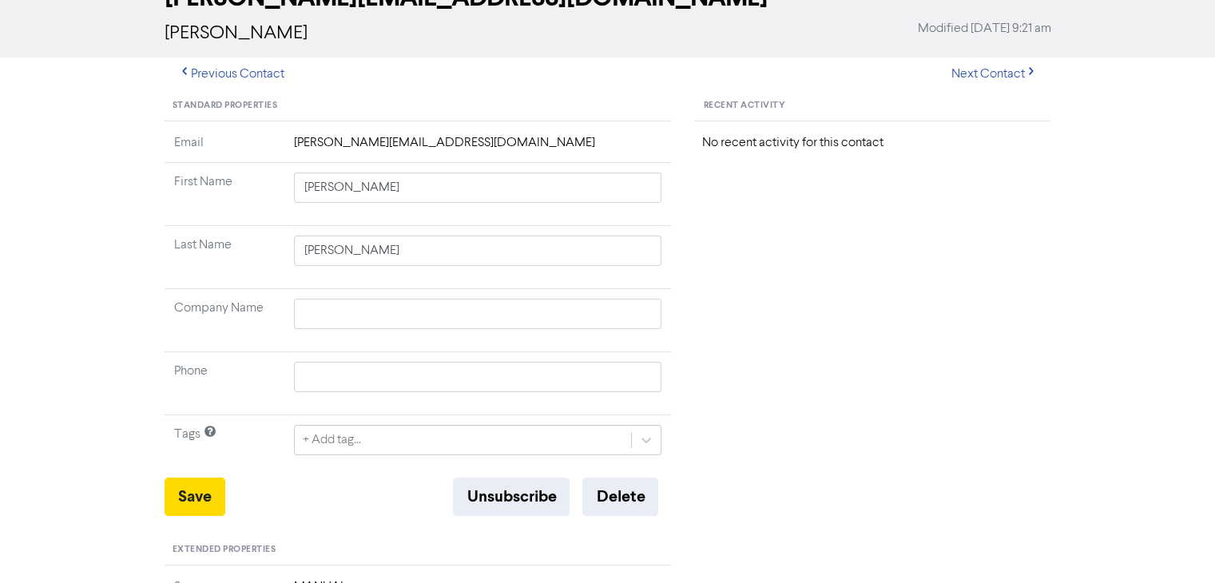
scroll to position [240, 0]
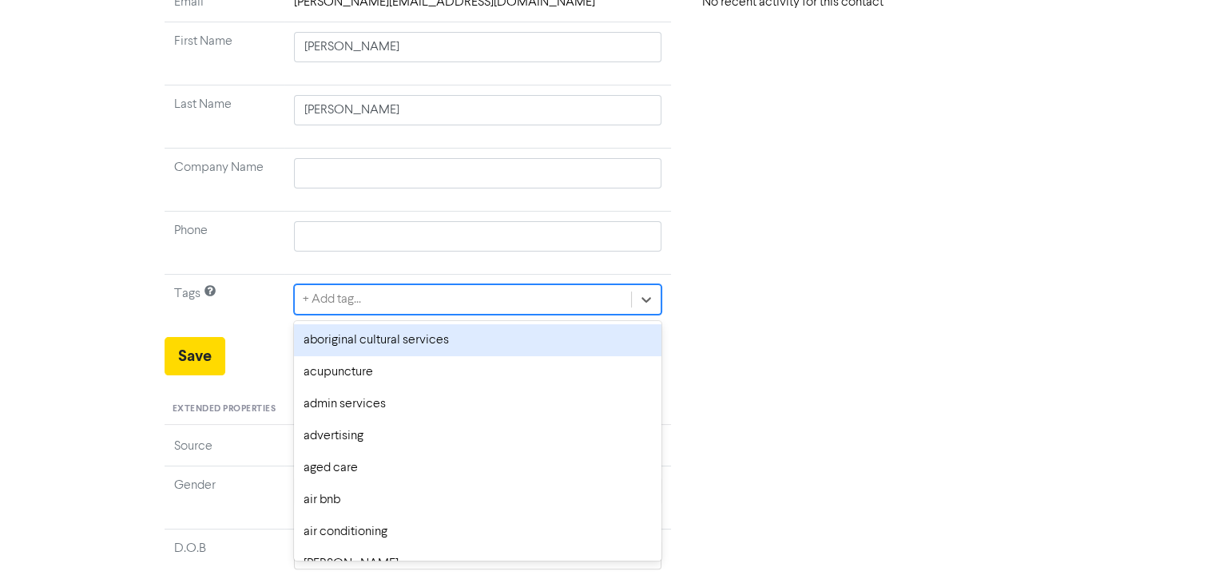
click at [383, 299] on div "+ Add tag..." at bounding box center [463, 299] width 337 height 29
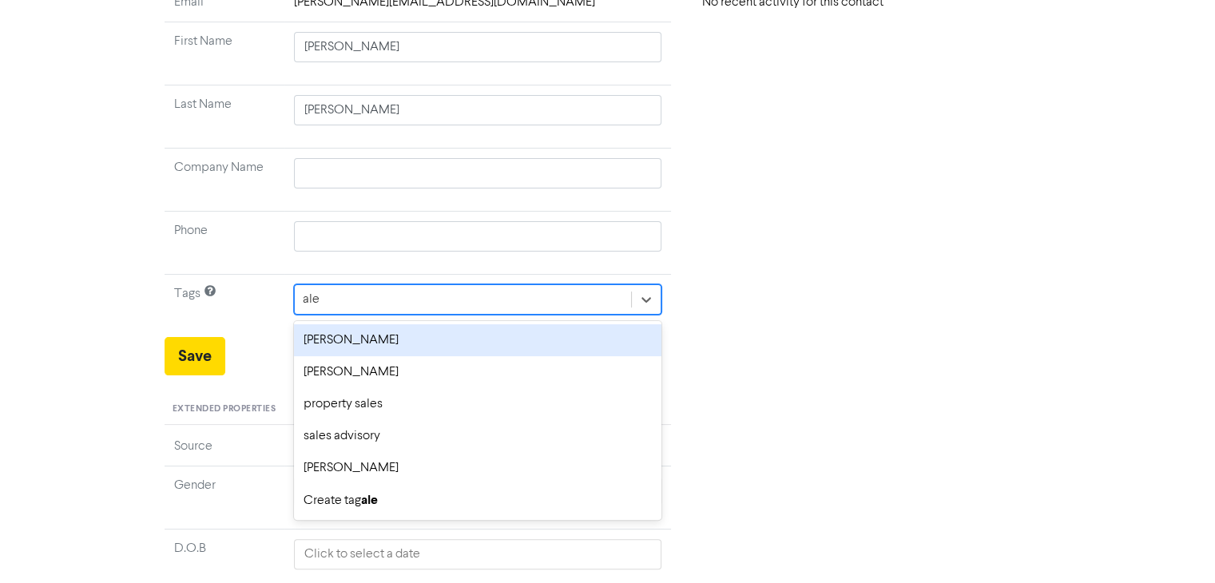
type input "[PERSON_NAME]"
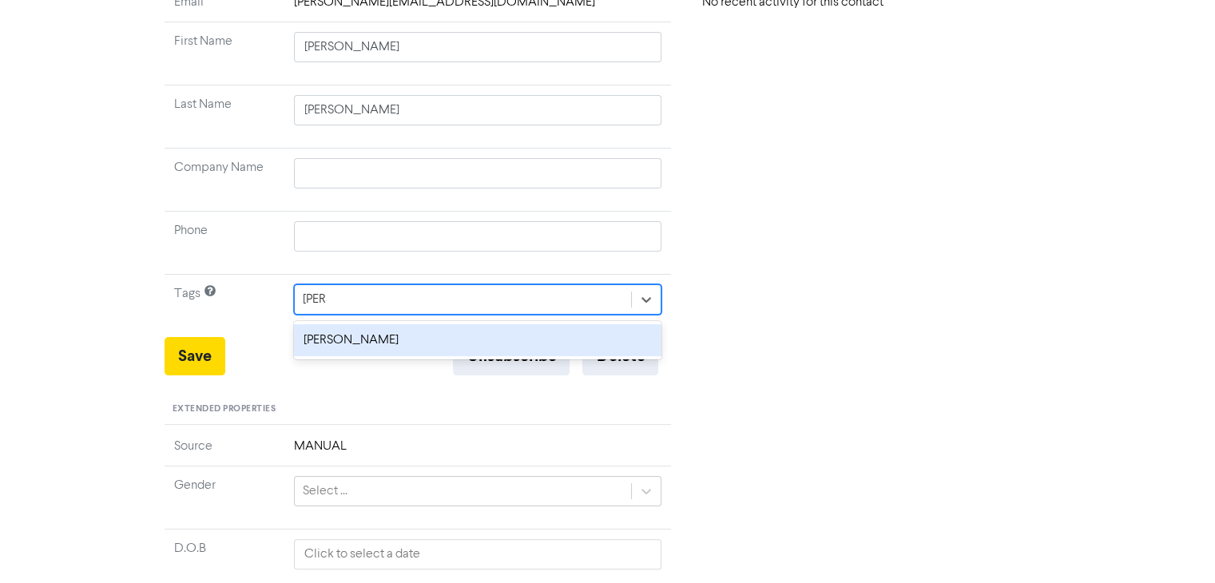
click at [409, 335] on div "[PERSON_NAME]" at bounding box center [478, 340] width 368 height 32
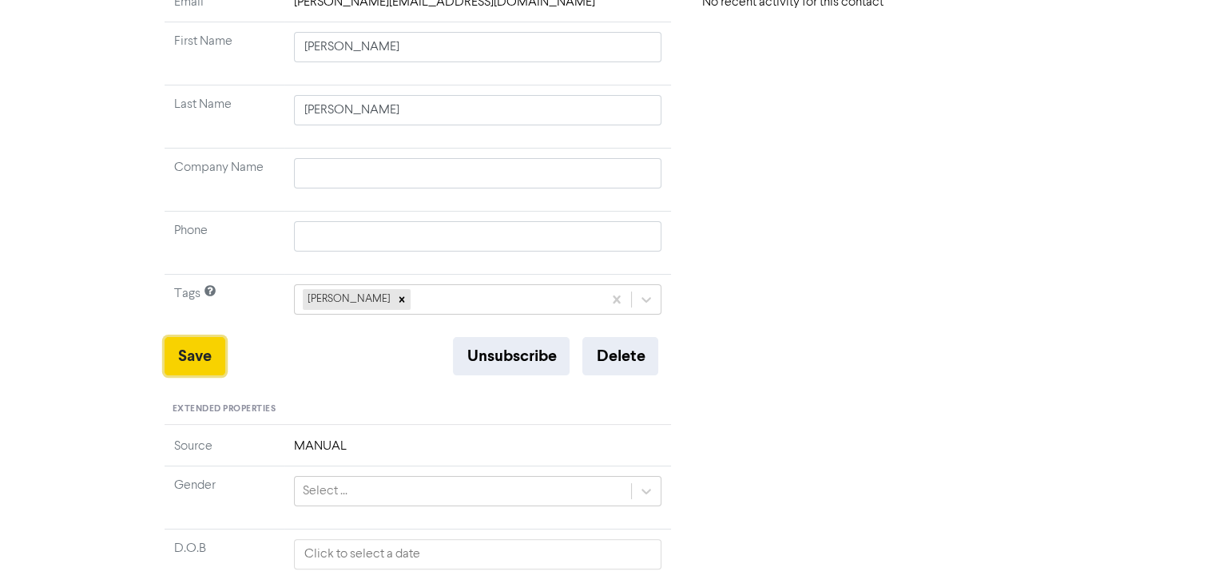
click at [204, 361] on button "Save" at bounding box center [195, 356] width 61 height 38
